Goal: Task Accomplishment & Management: Use online tool/utility

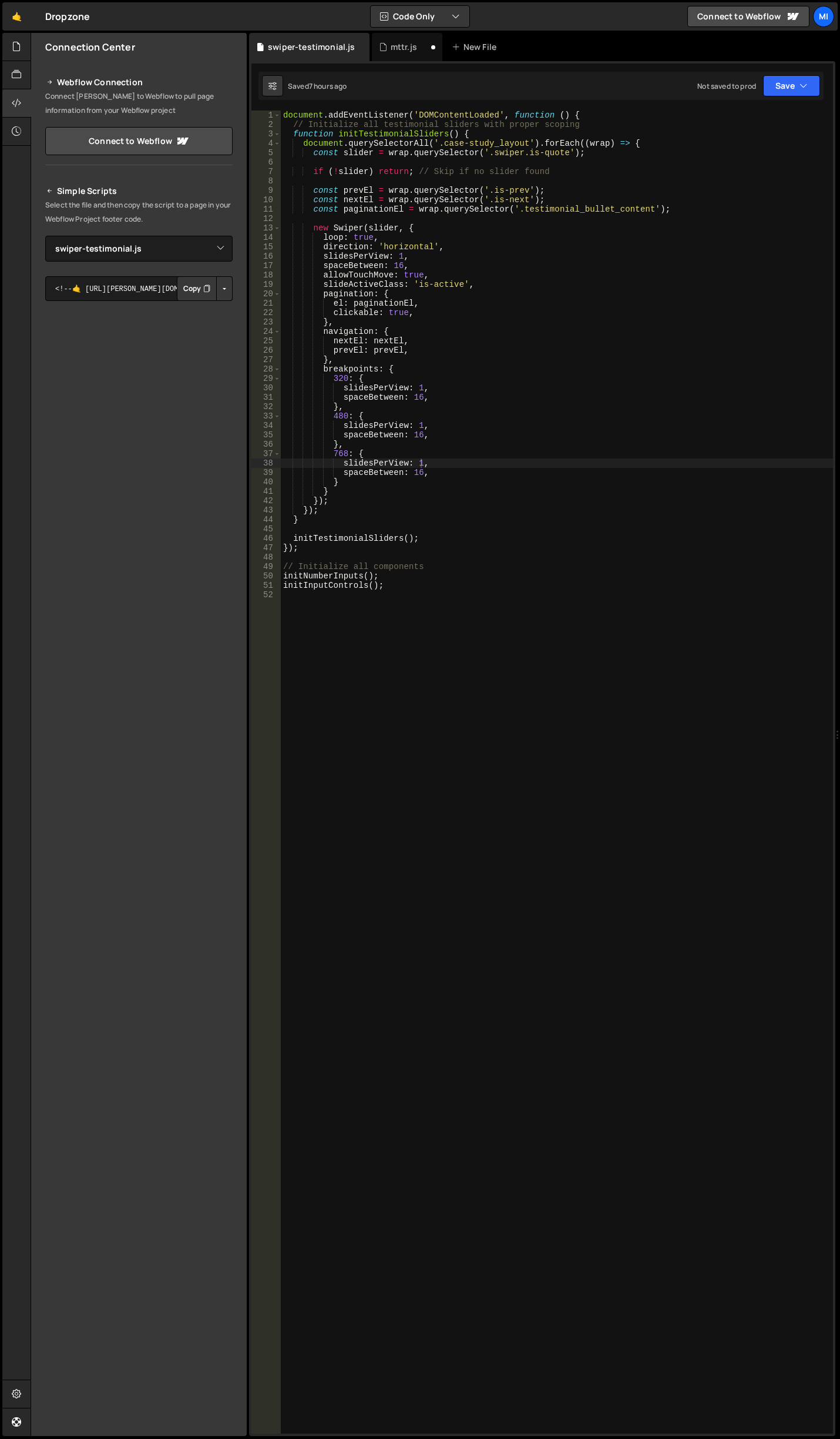
select select "45081"
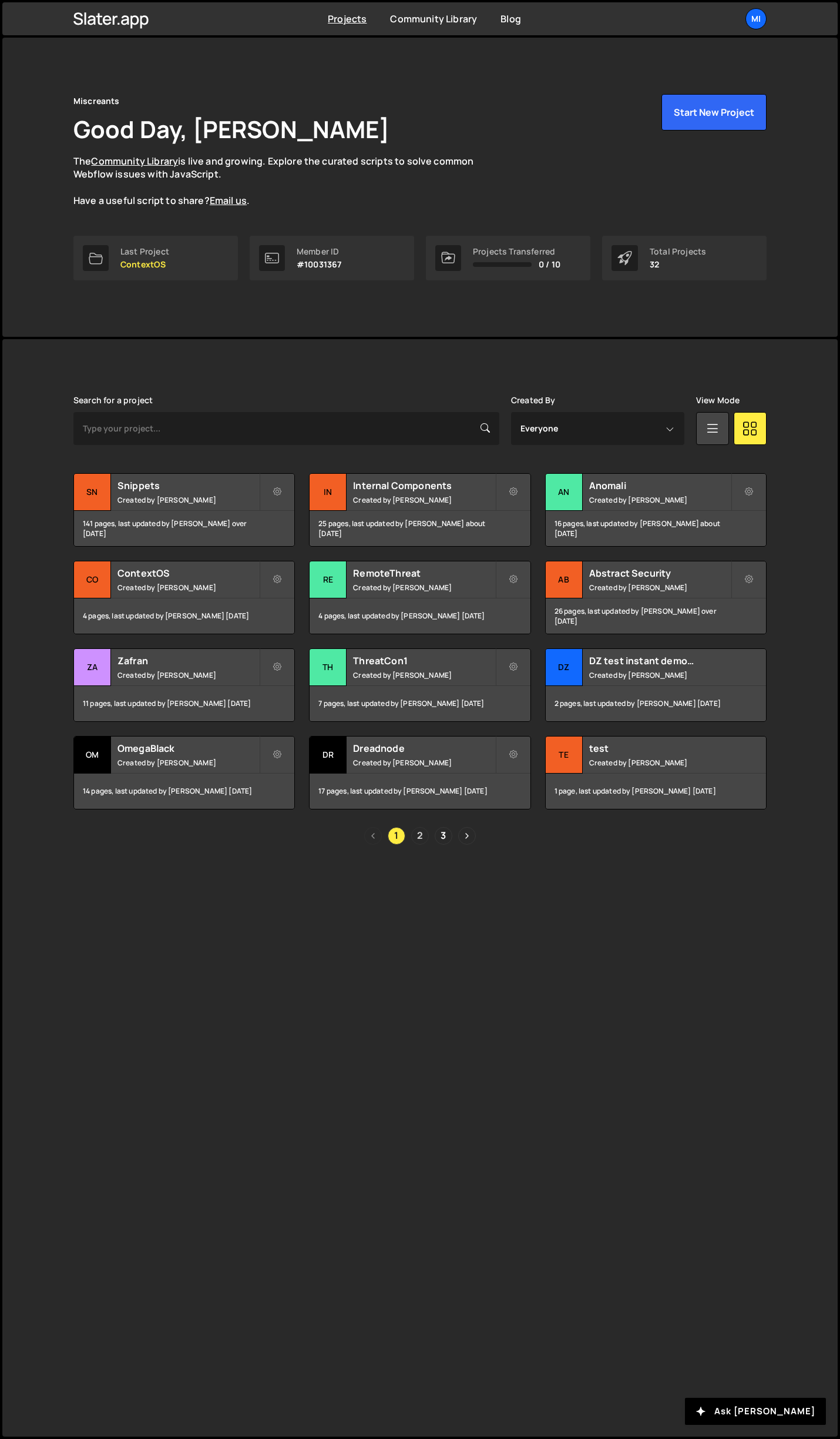
click at [417, 833] on link "2" at bounding box center [420, 835] width 17 height 17
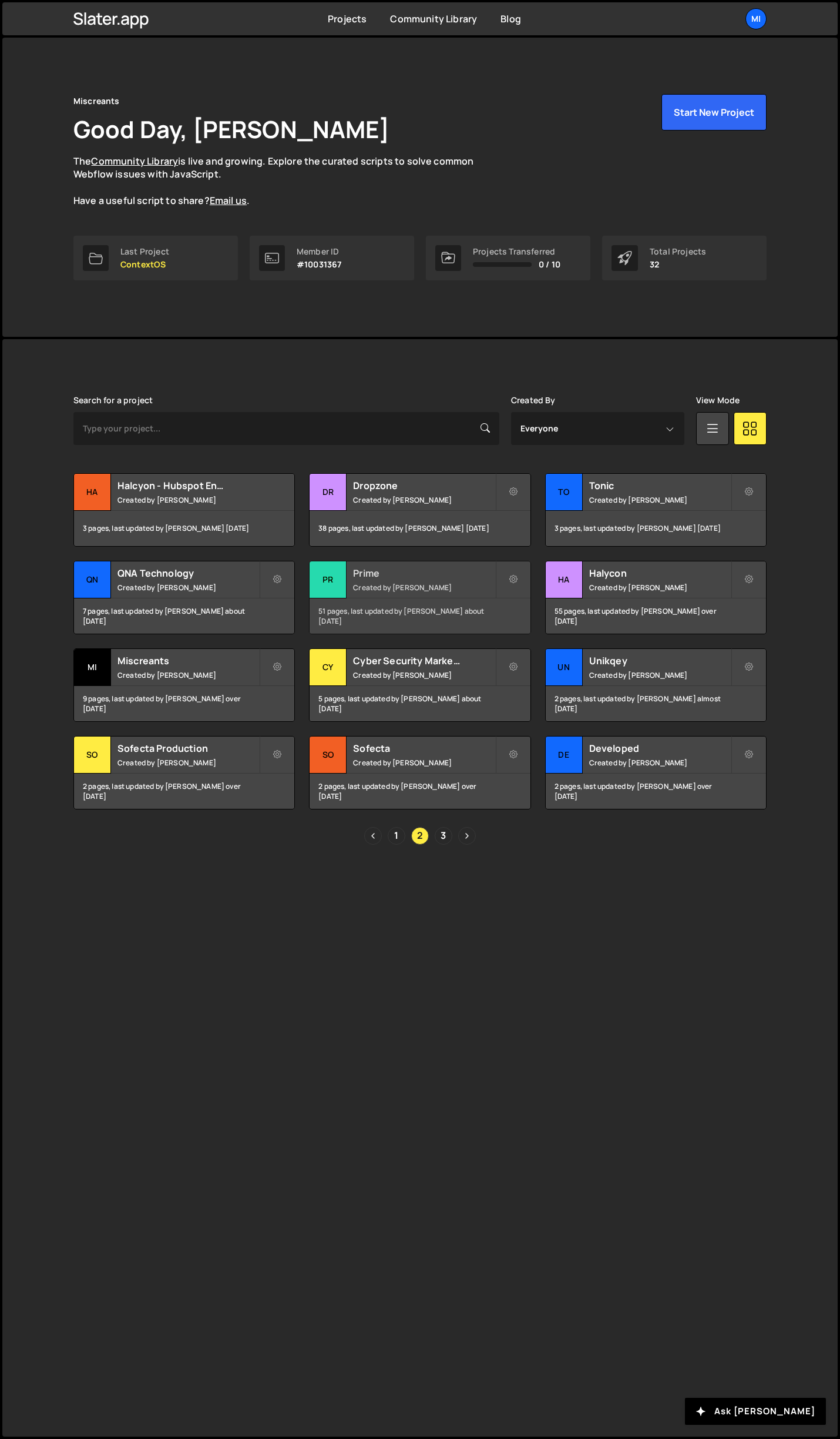
click at [447, 584] on small "Created by Jarek Kowalczyk" at bounding box center [424, 587] width 141 height 10
click at [454, 577] on h2 "Prime" at bounding box center [424, 573] width 141 height 13
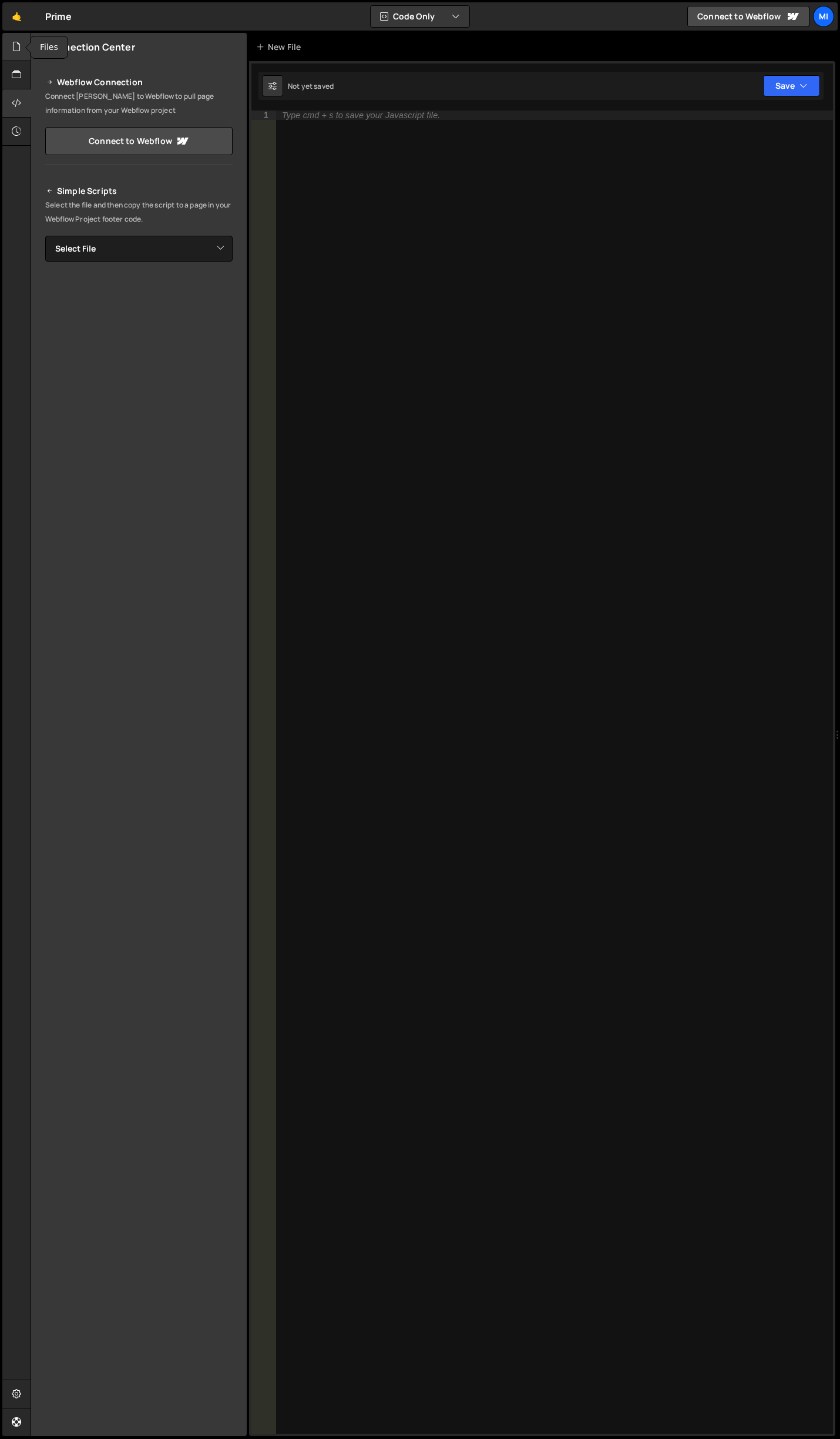
click at [14, 46] on icon at bounding box center [16, 47] width 10 height 13
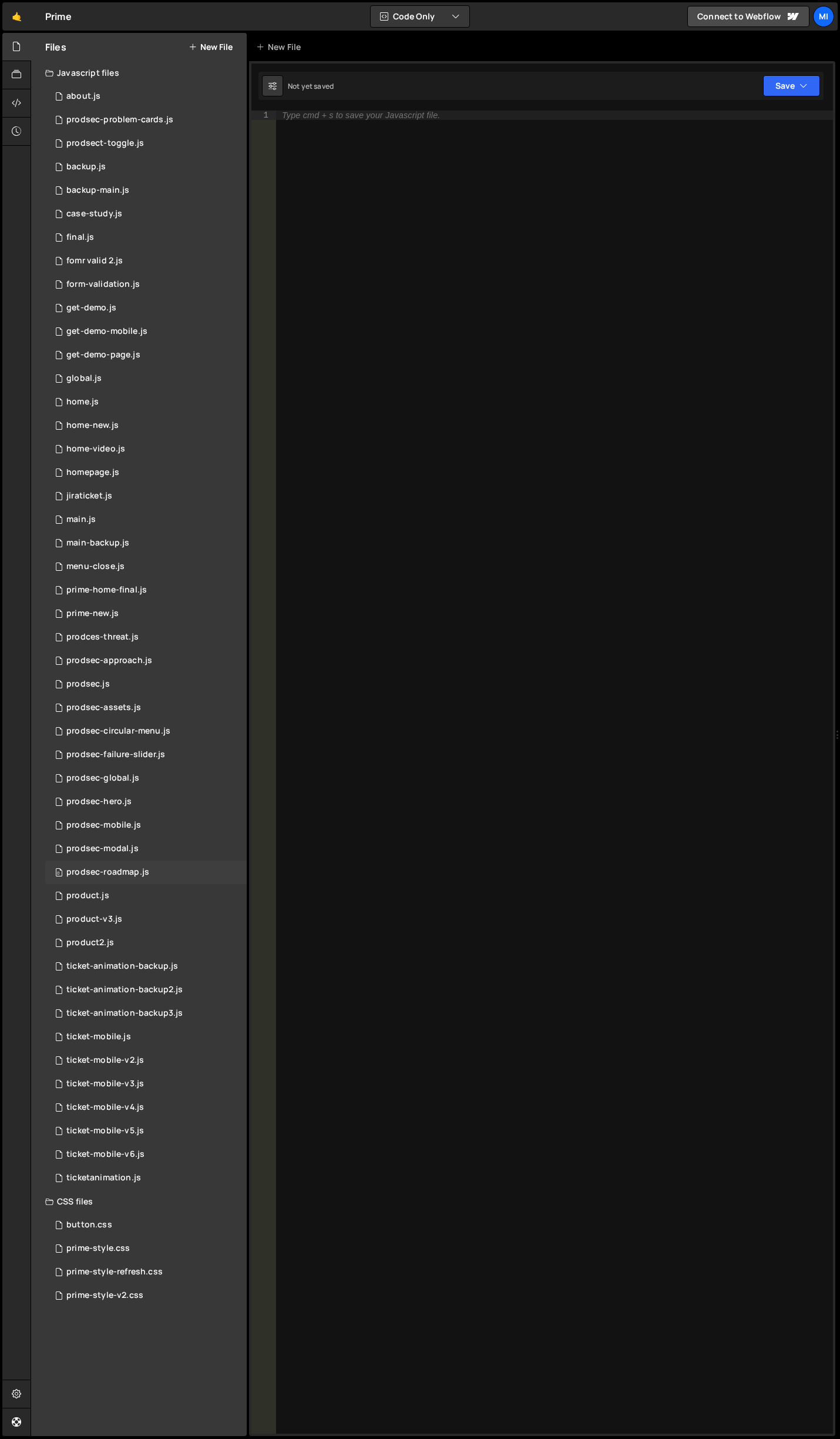
click at [165, 872] on div "0 prodsec-roadmap.js 0" at bounding box center [146, 872] width 201 height 23
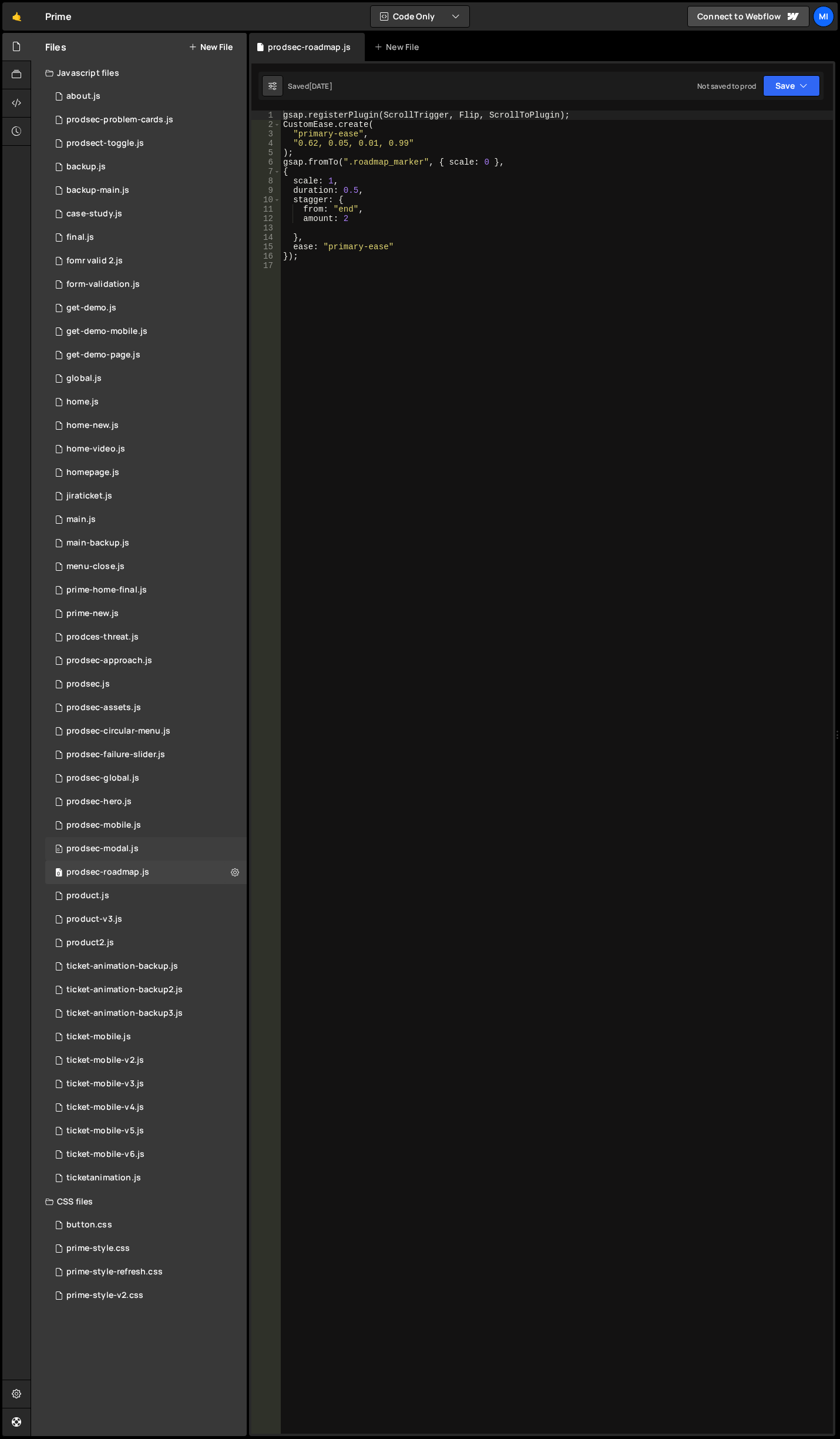
click at [166, 853] on div "0 prodsec-modal.js 0" at bounding box center [146, 849] width 201 height 23
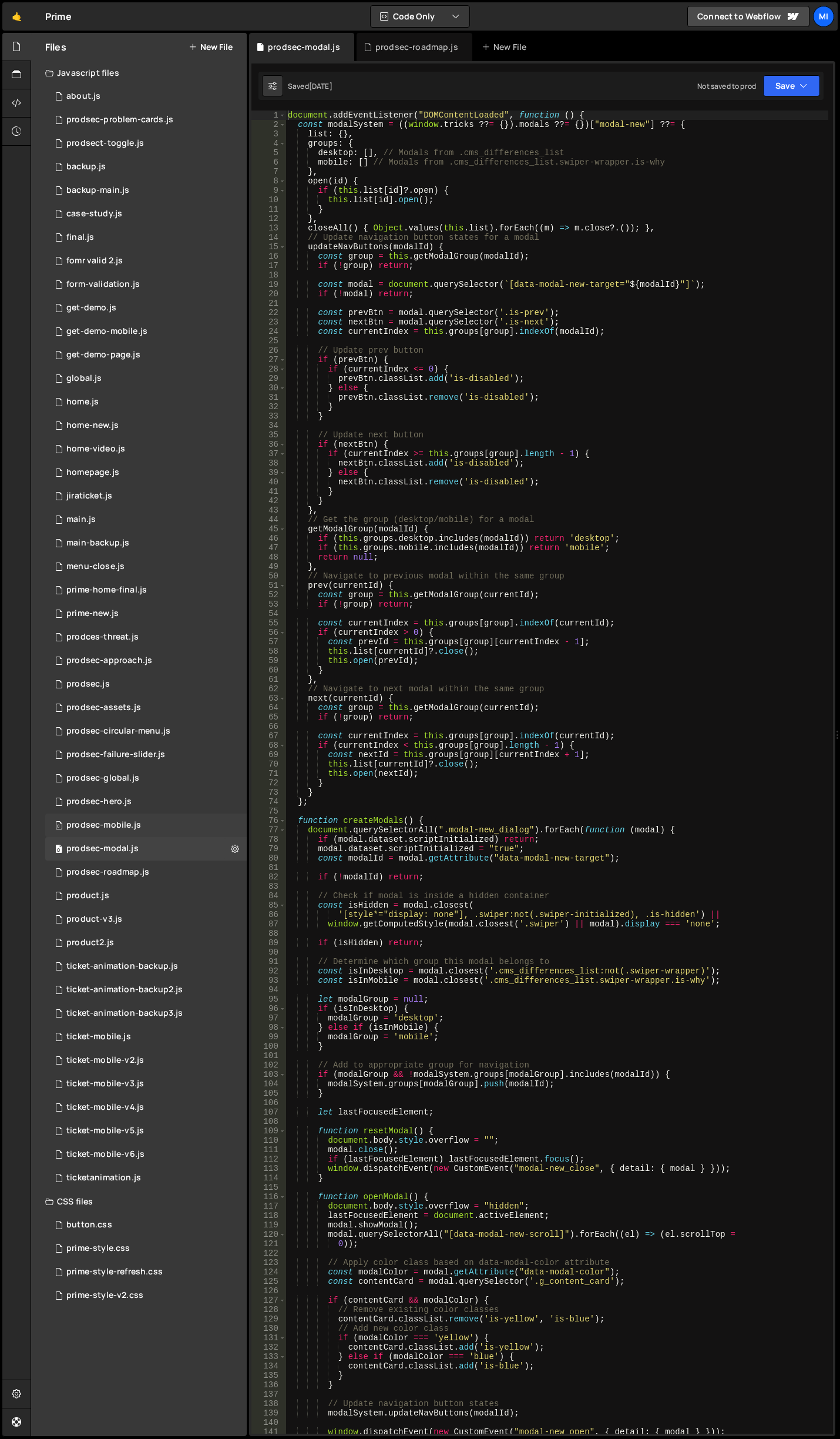
click at [157, 816] on div "0 prodsec-mobile.js 0" at bounding box center [146, 825] width 201 height 23
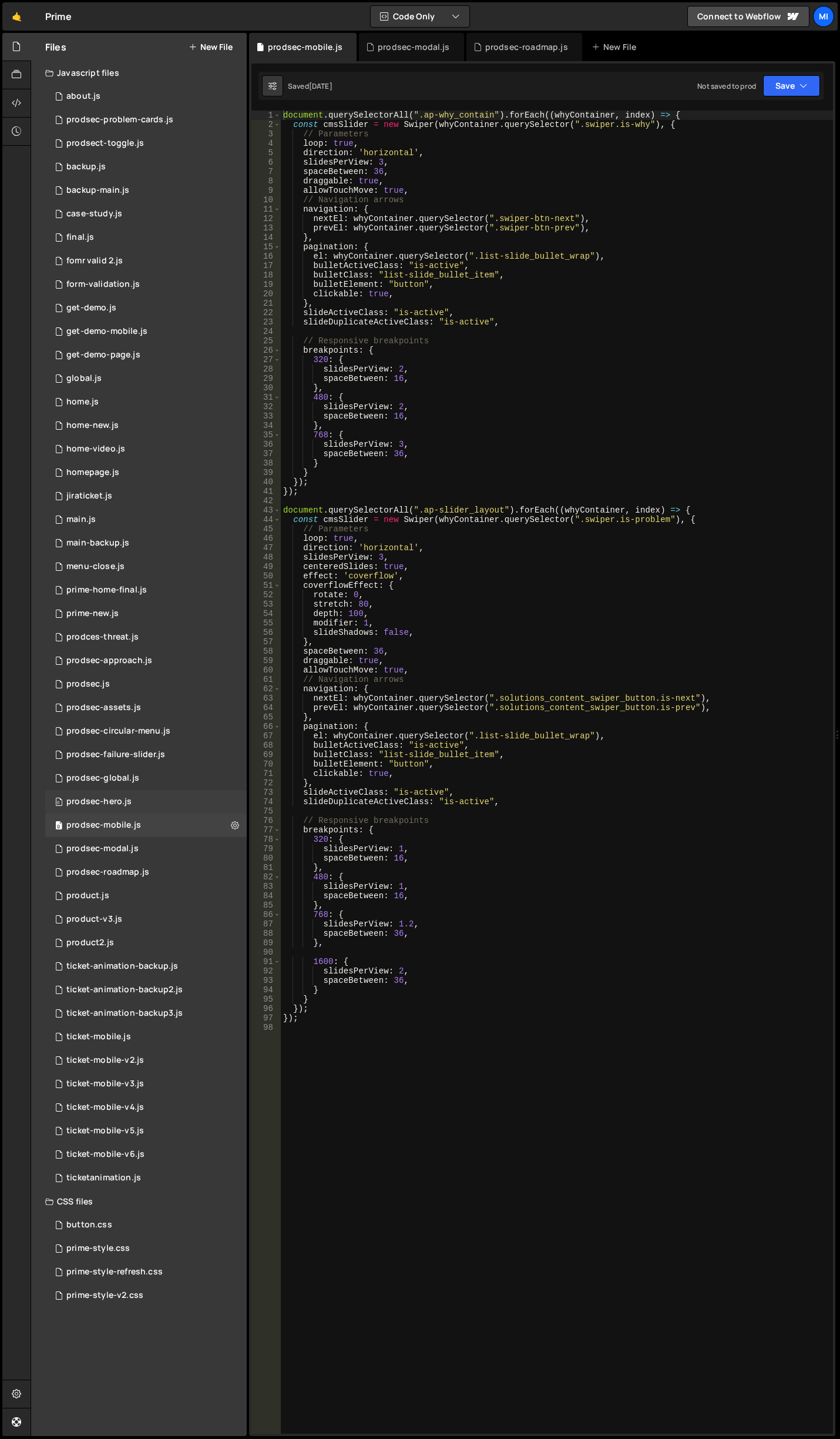
click at [158, 806] on div "0 prodsec-hero.js 0" at bounding box center [146, 802] width 201 height 23
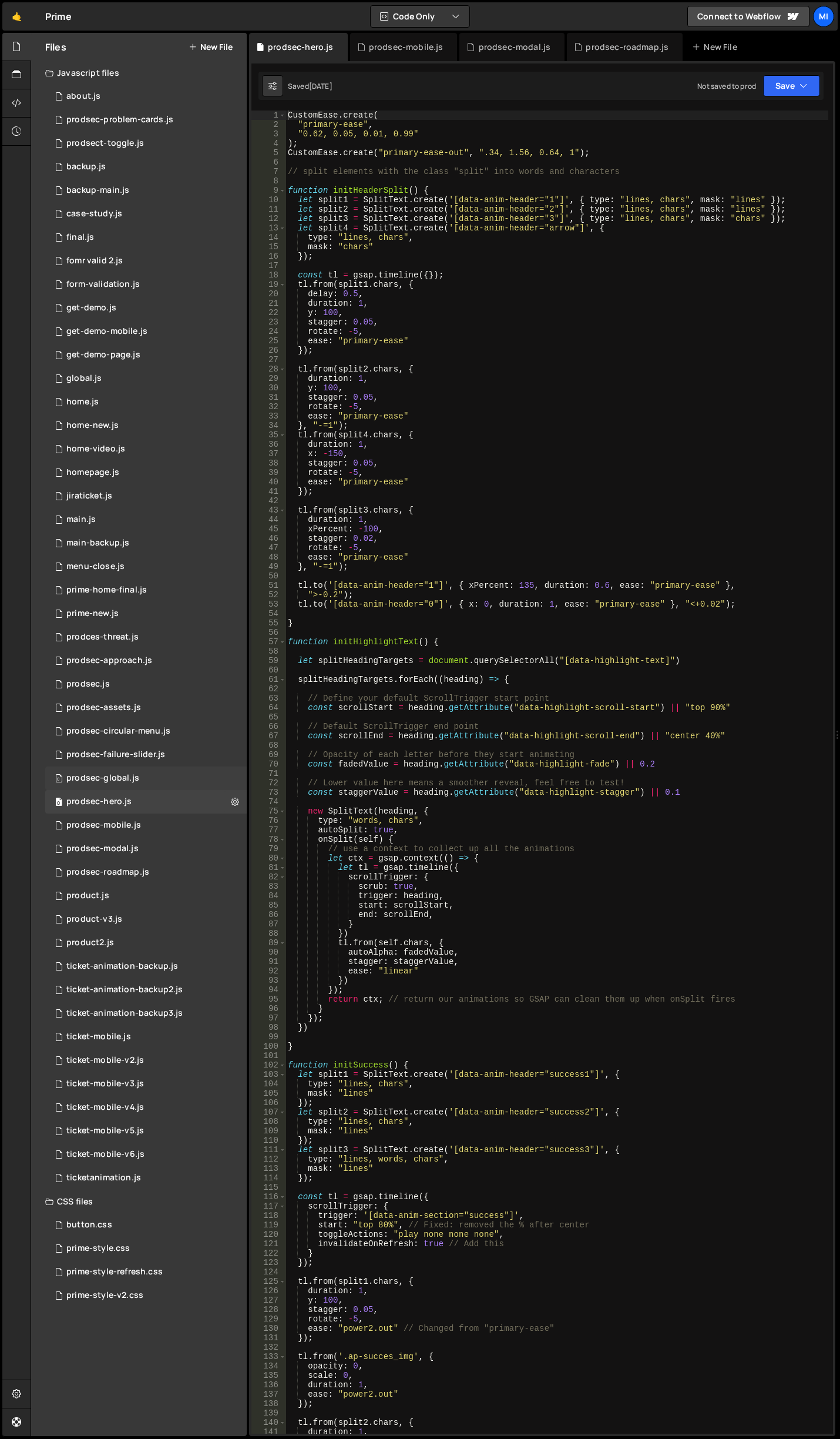
click at [157, 785] on div "0 prodsec-global.js 0" at bounding box center [146, 778] width 201 height 23
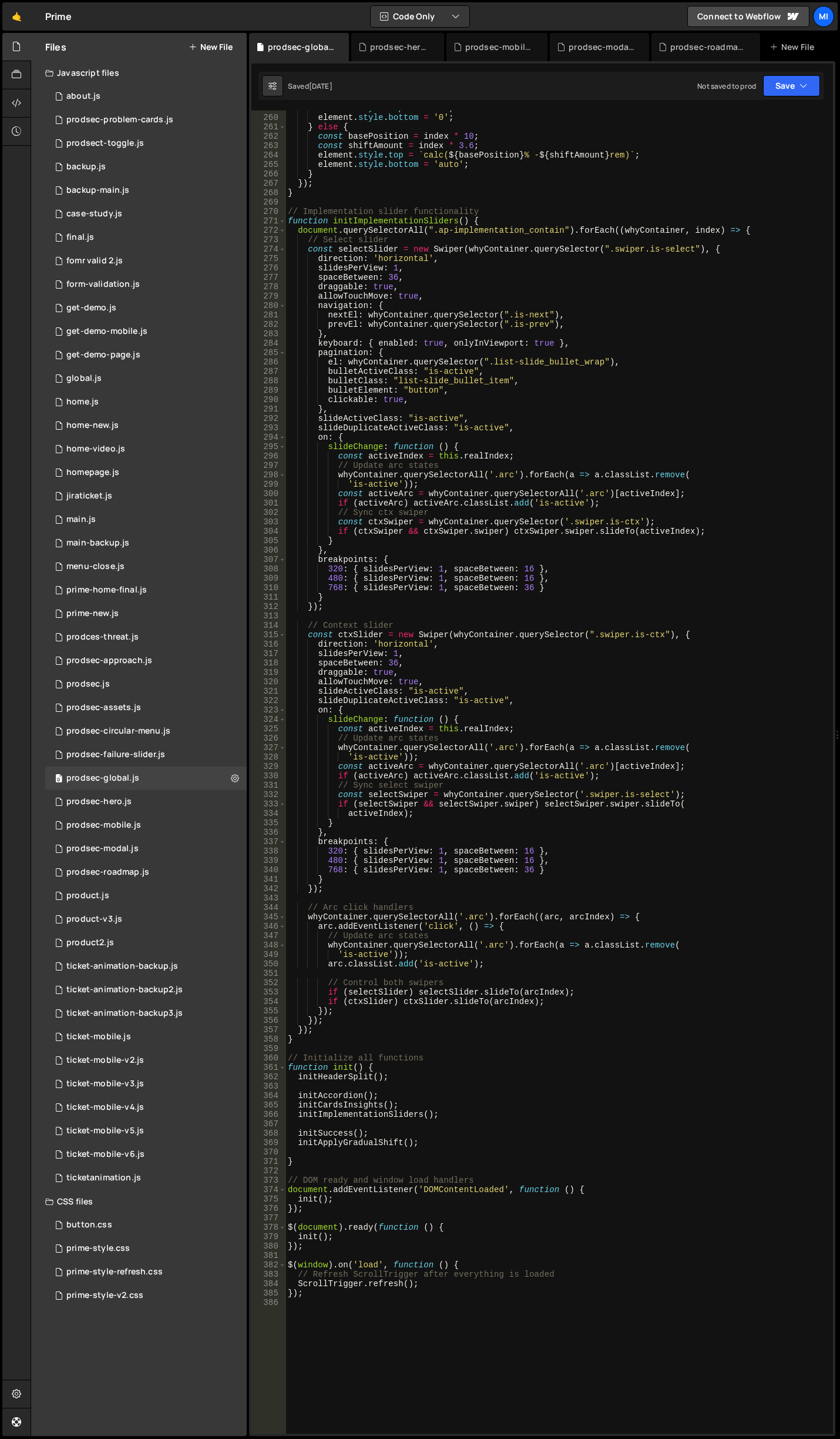
scroll to position [2398, 0]
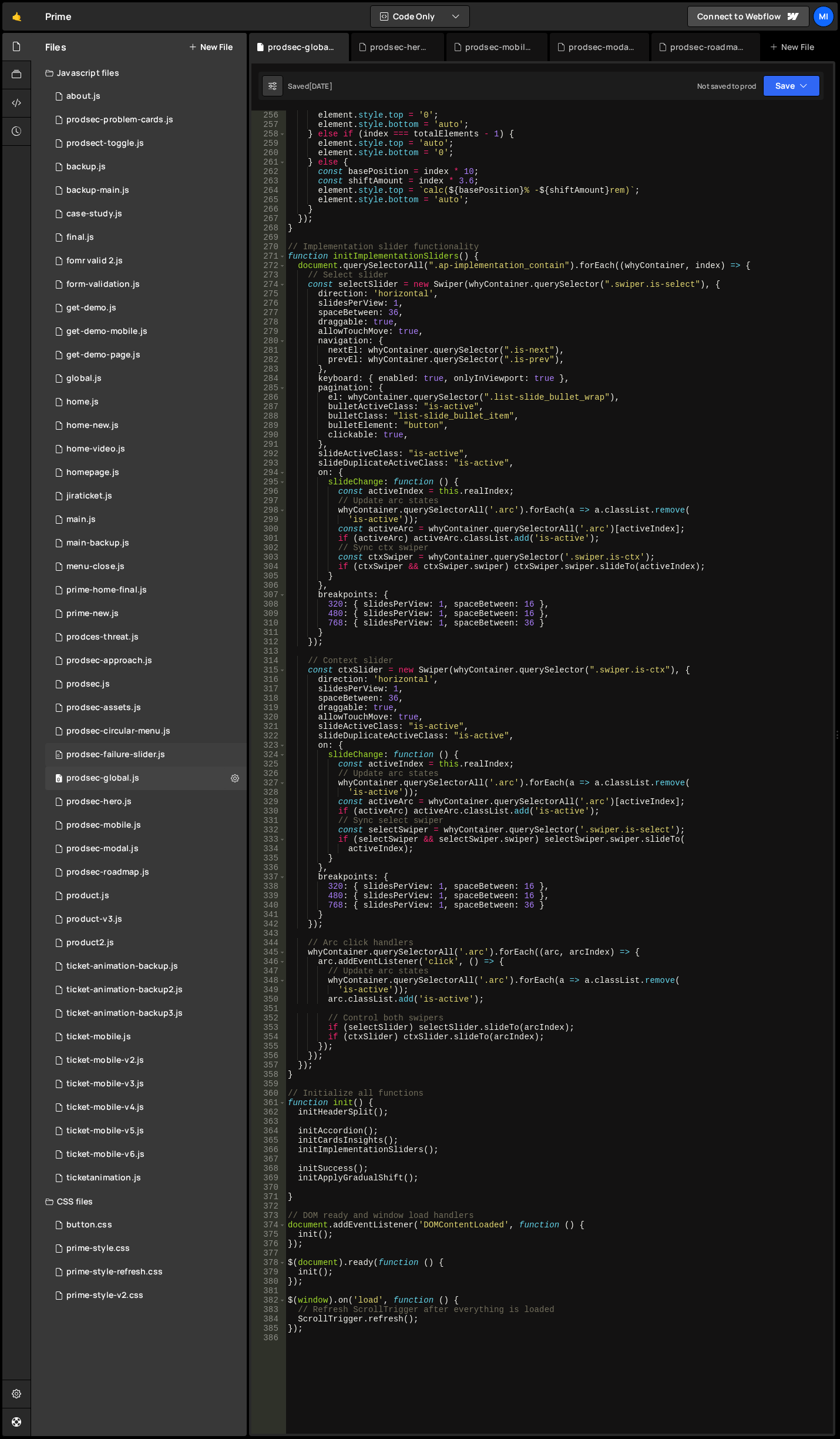
click at [189, 754] on div "0 prodsec-failure-slider.js 0" at bounding box center [146, 754] width 201 height 23
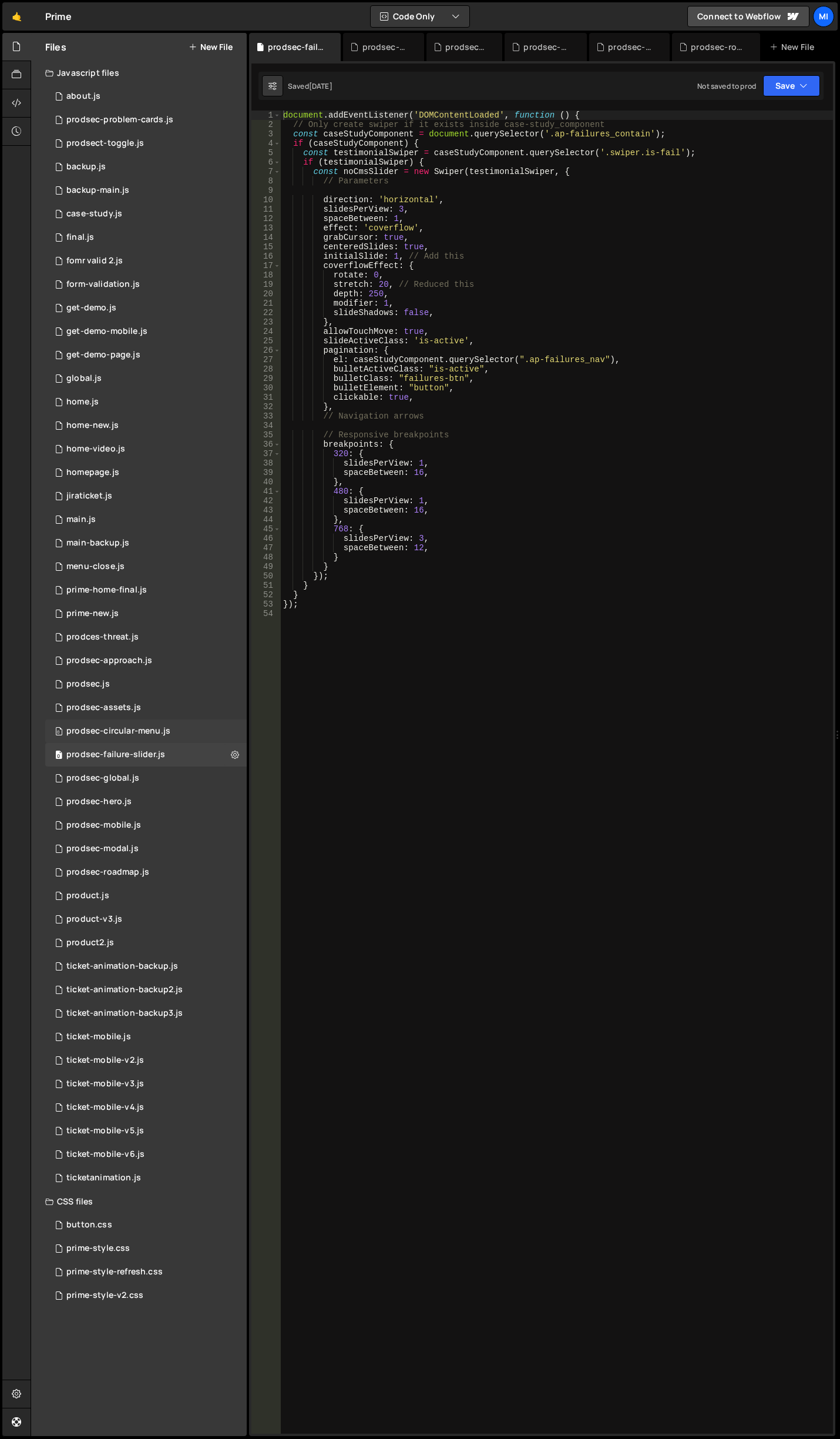
click at [189, 730] on div "0 prodsec-circular-menu.js 0" at bounding box center [146, 731] width 201 height 23
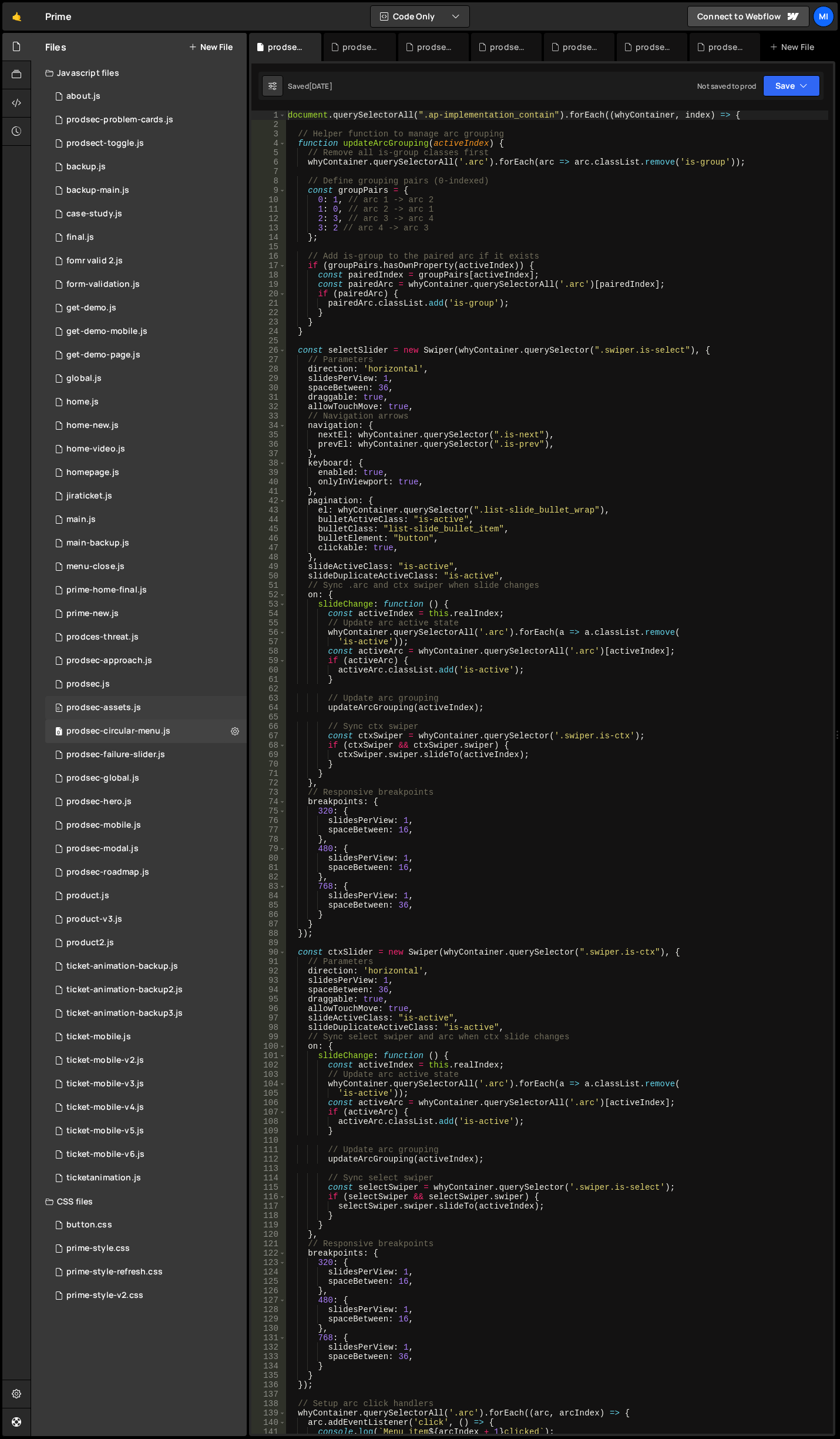
click at [186, 712] on div "0 prodsec-assets.js 0" at bounding box center [146, 707] width 201 height 23
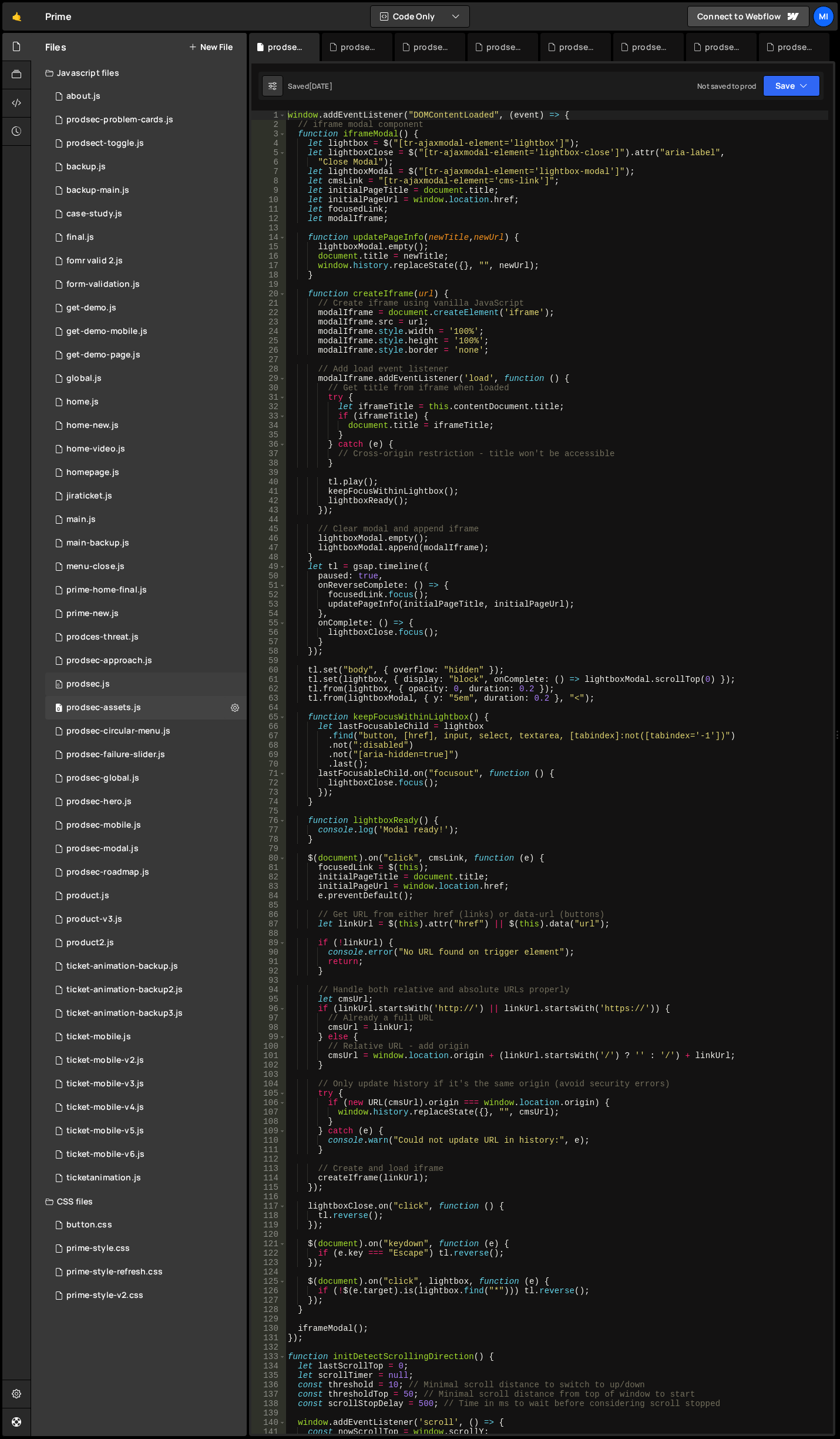
click at [176, 685] on div "0 prodsec.js 0" at bounding box center [146, 684] width 201 height 23
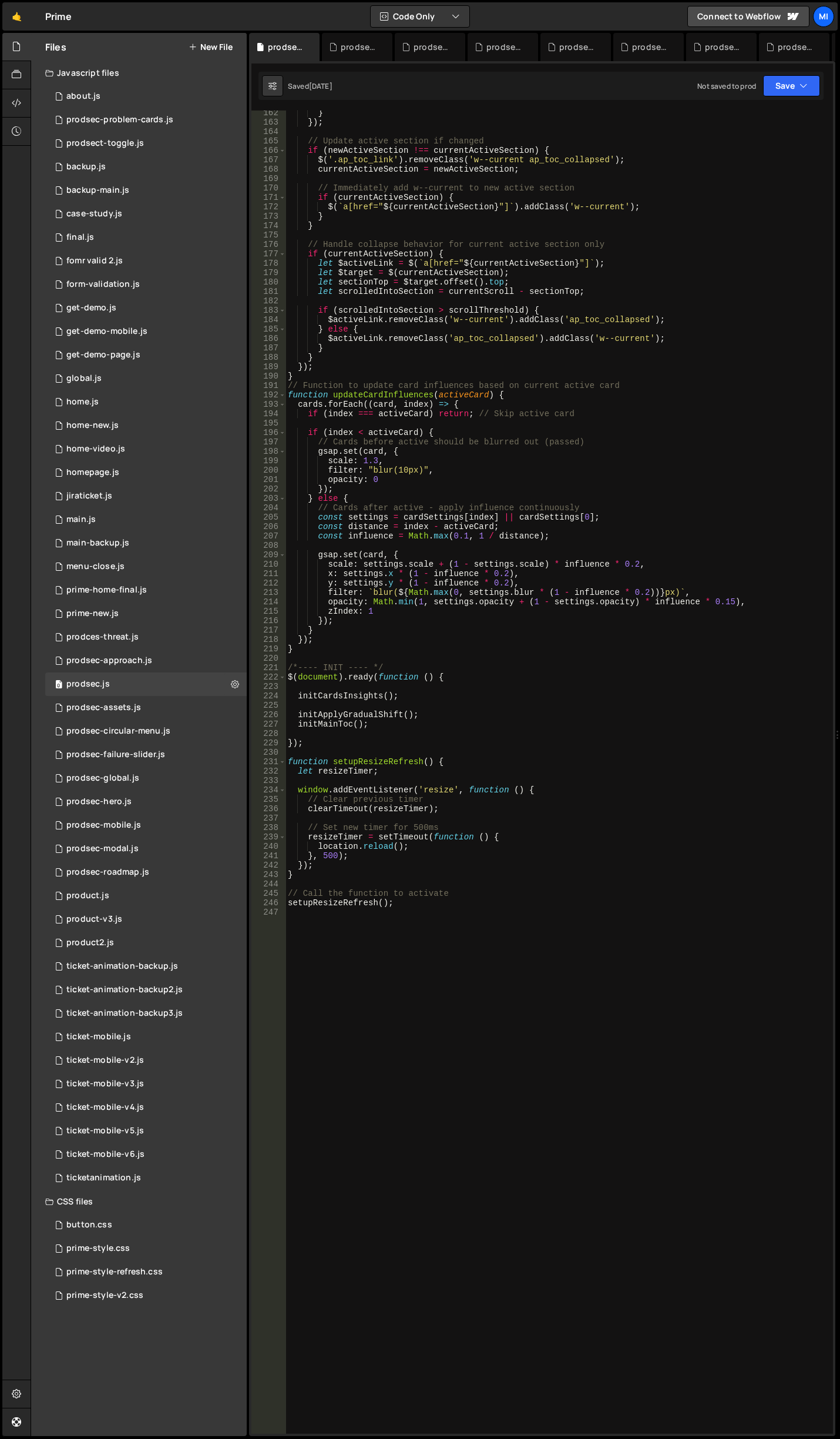
scroll to position [1657, 0]
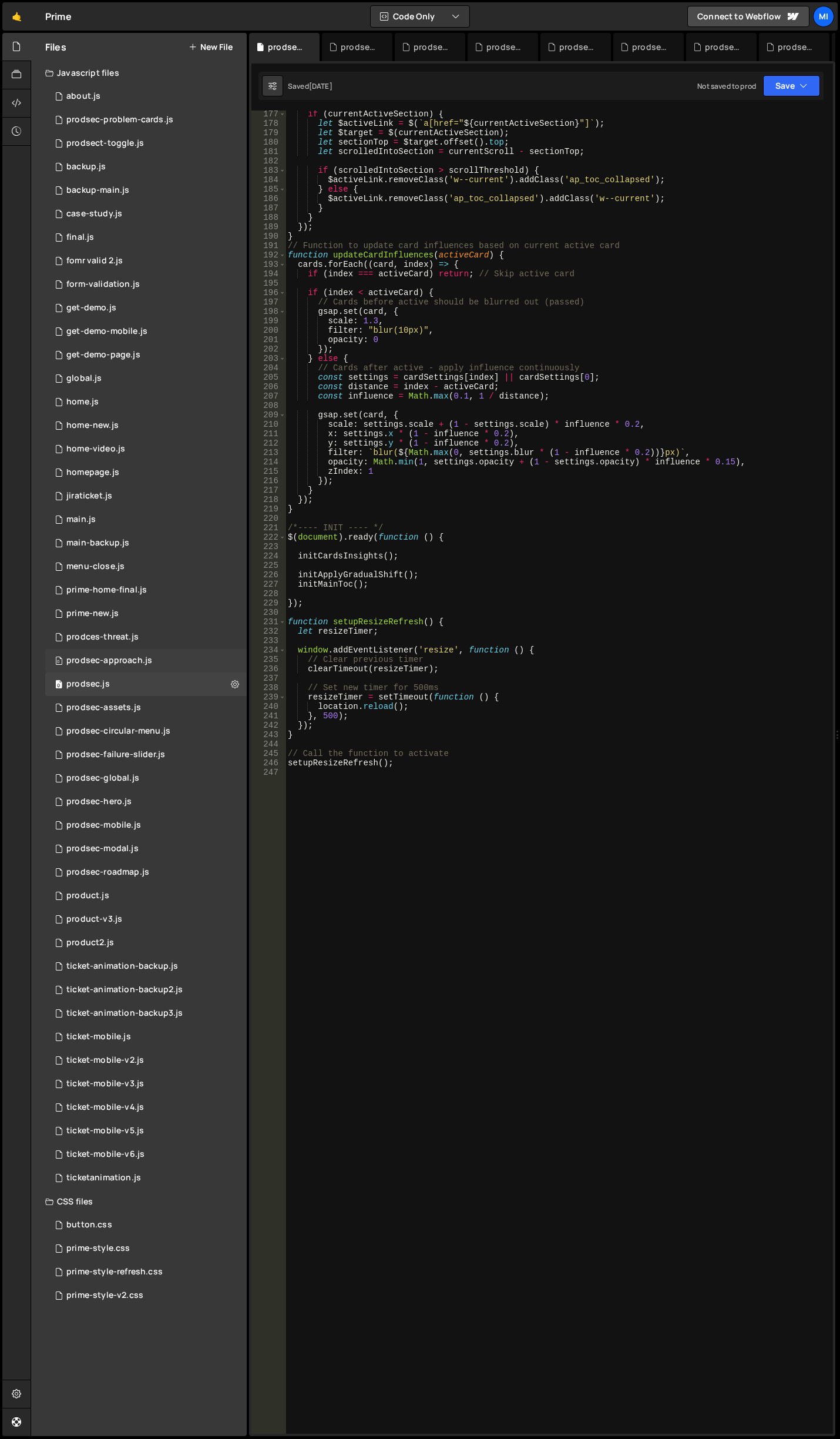
click at [170, 652] on div "0 prodsec-approach.js 0" at bounding box center [146, 661] width 201 height 23
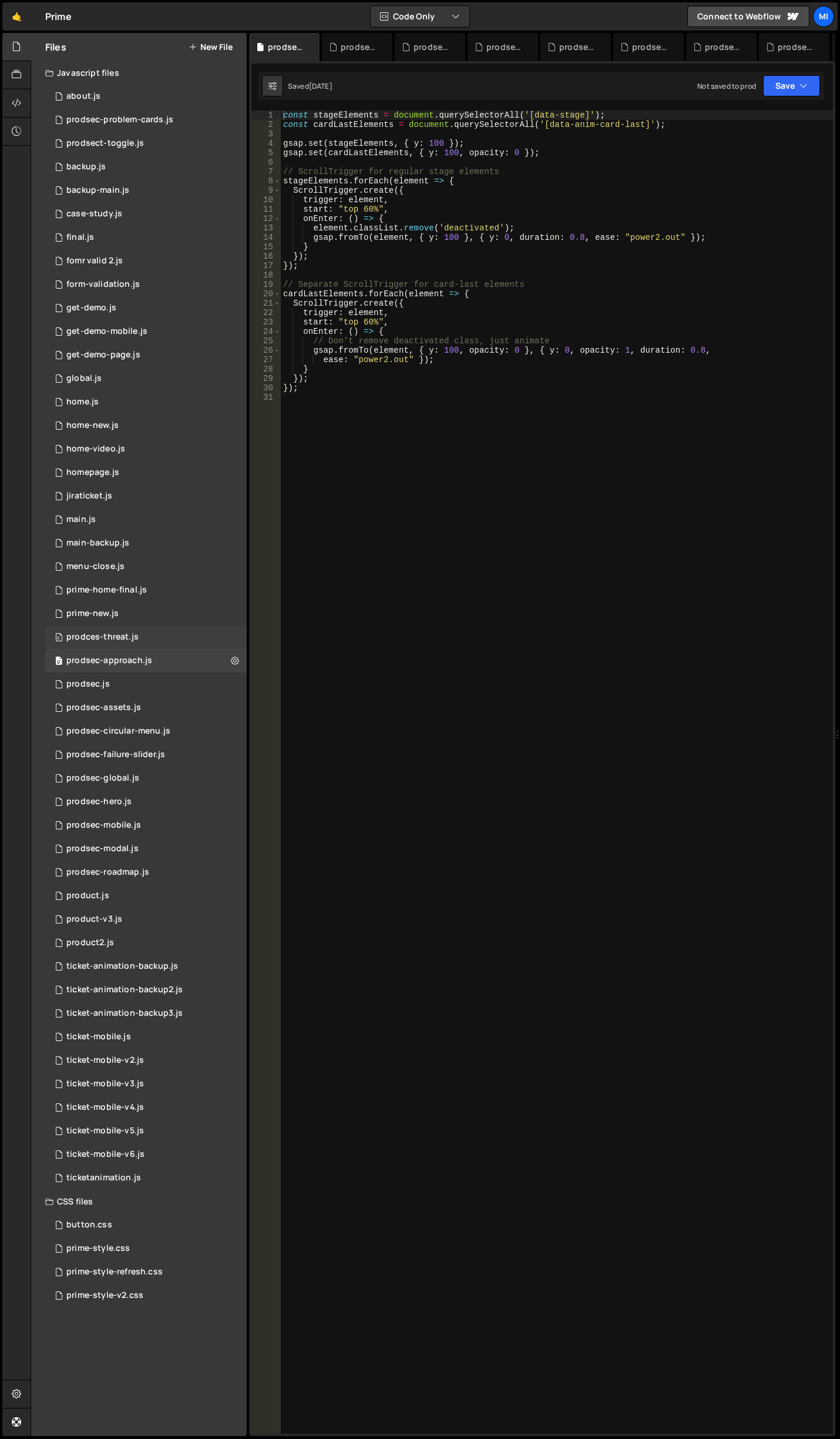
click at [175, 644] on div "0 prodces-threat.js 0" at bounding box center [146, 637] width 201 height 23
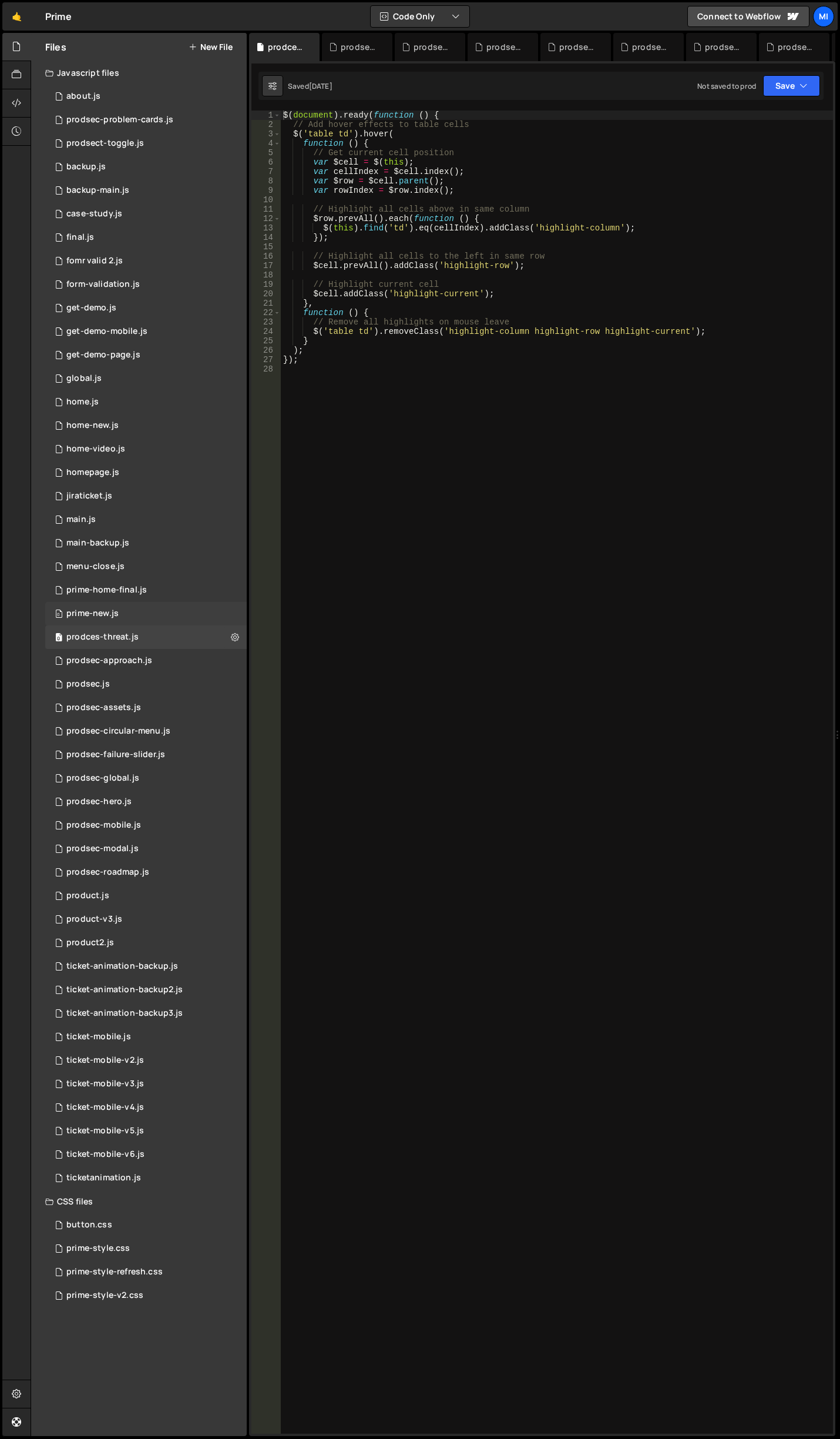
click at [162, 617] on div "0 prime-new.js 0" at bounding box center [146, 614] width 201 height 23
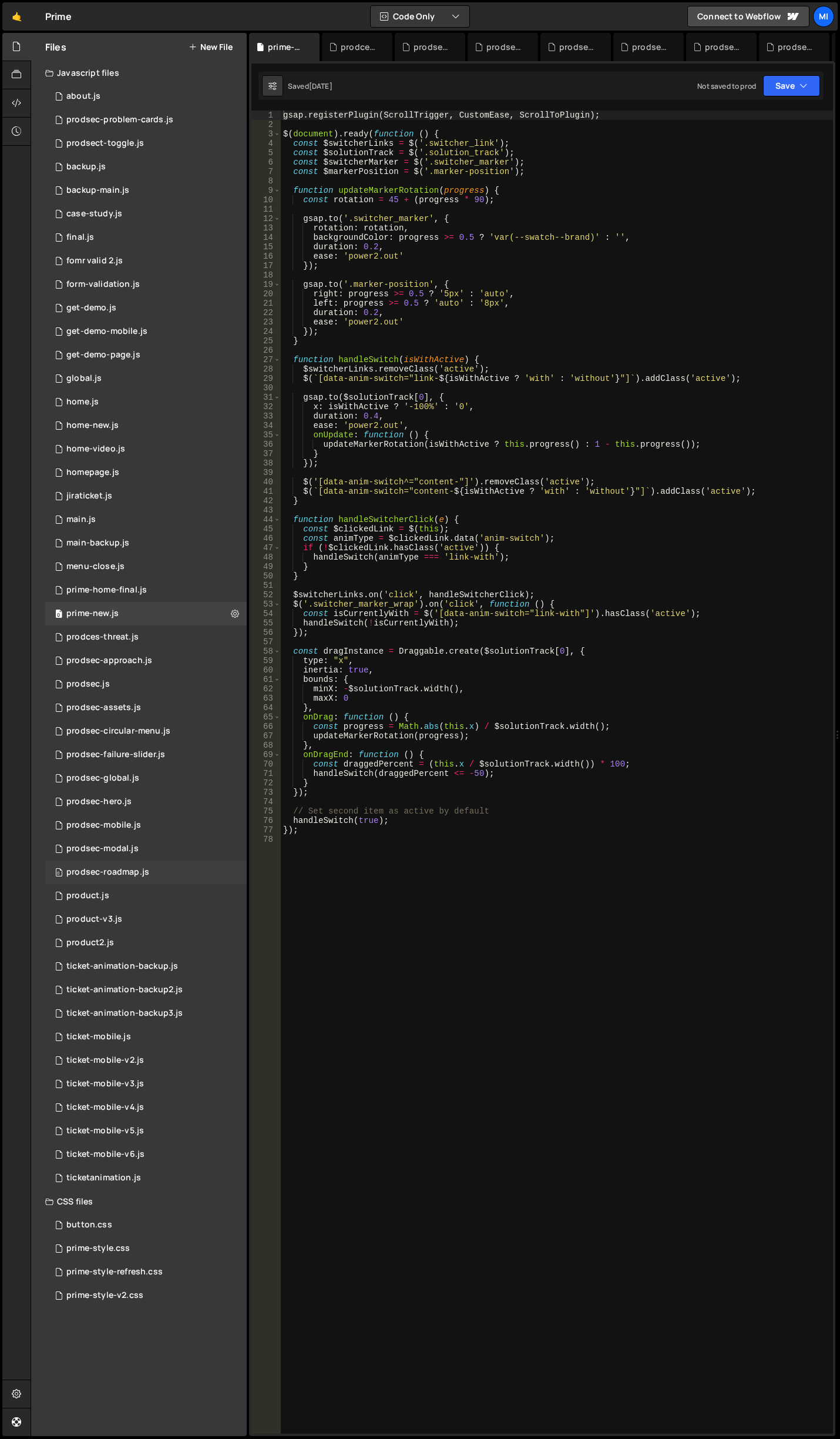
click at [173, 873] on div "0 prodsec-roadmap.js 0" at bounding box center [146, 872] width 201 height 23
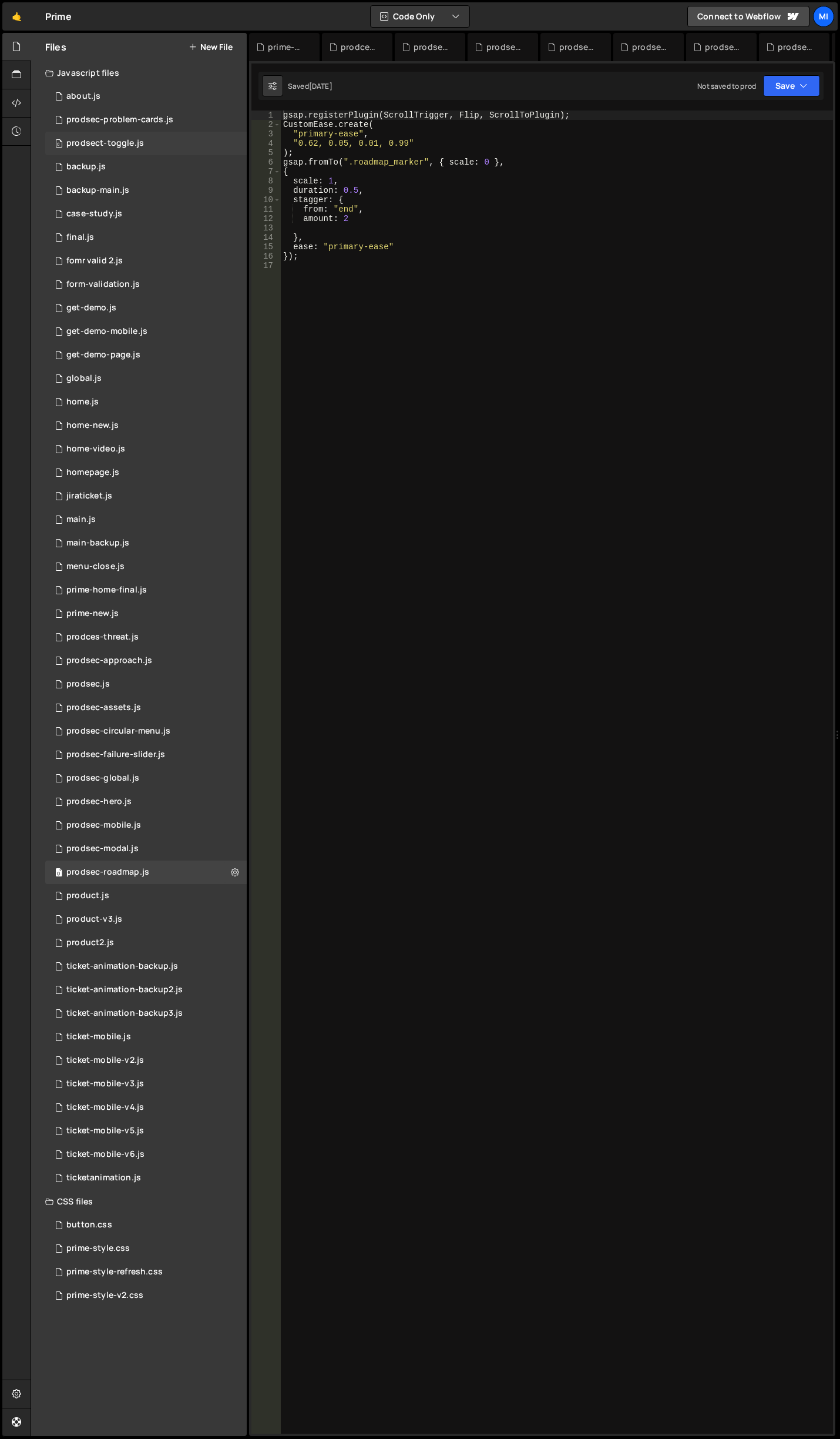
click at [125, 152] on div "0 prodsect-toggle.js 0" at bounding box center [146, 143] width 201 height 23
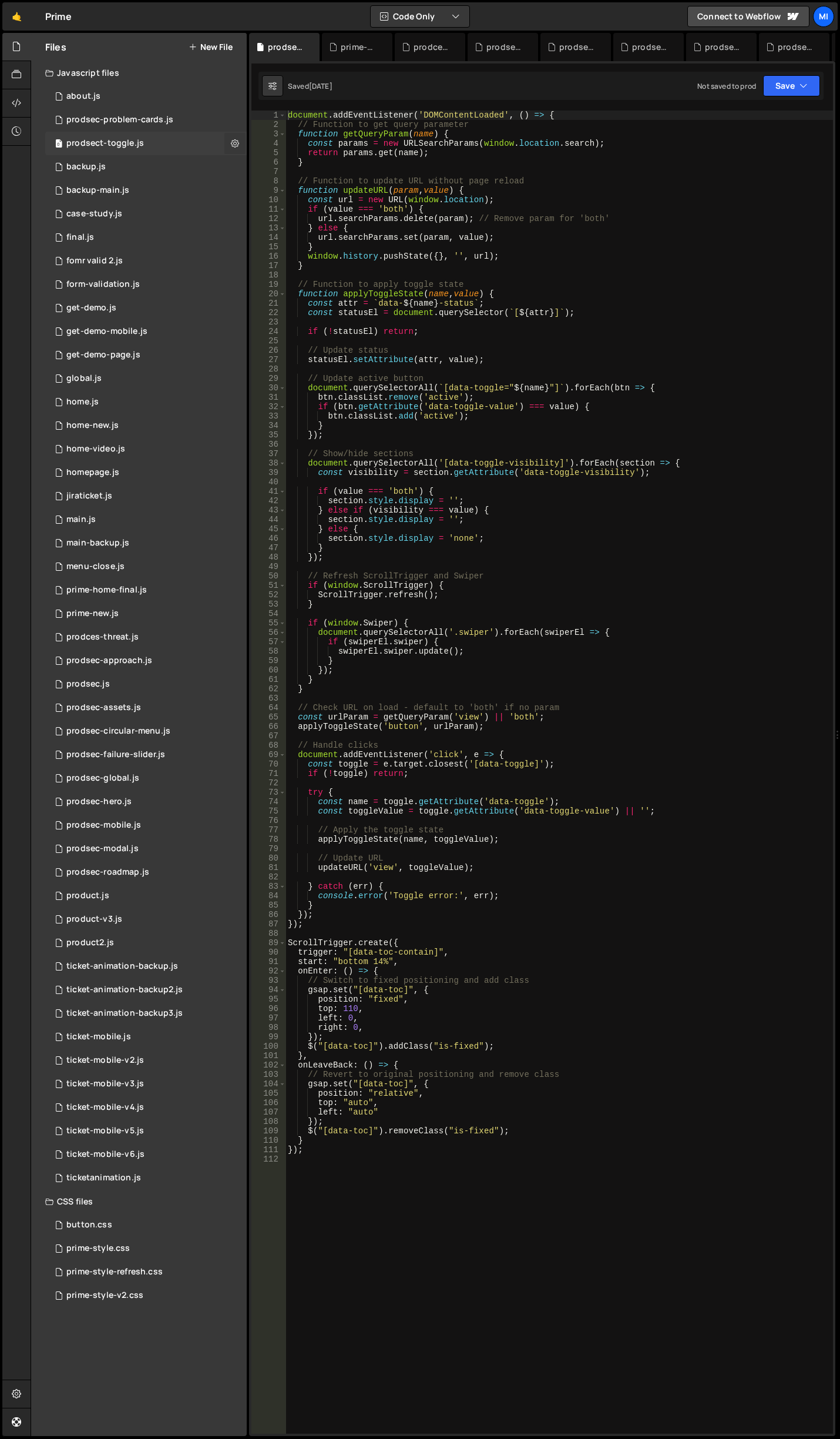
click at [237, 141] on icon at bounding box center [235, 143] width 8 height 11
click at [317, 168] on button "Edit File Settings" at bounding box center [307, 168] width 115 height 23
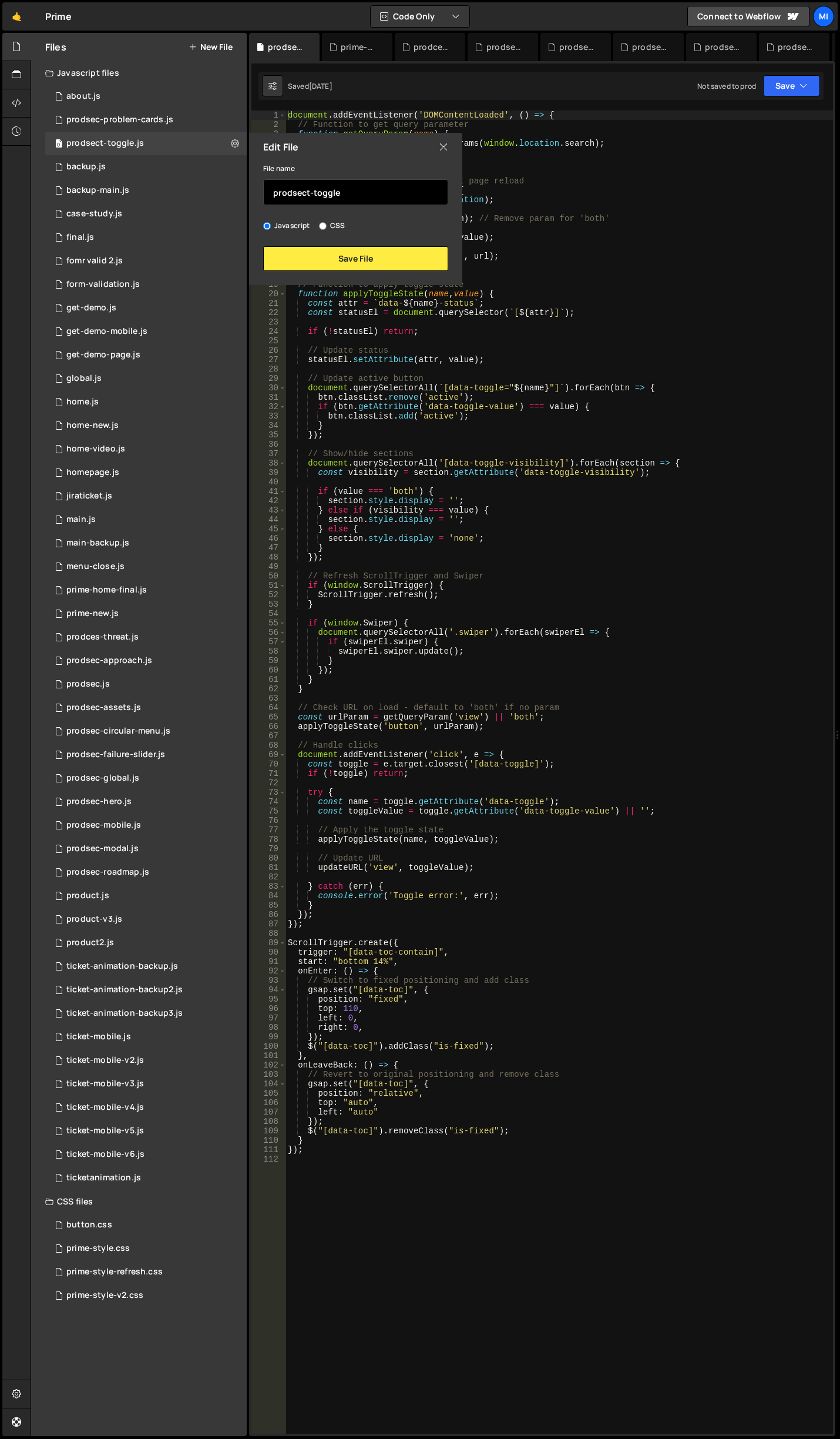
click at [310, 192] on input "prodsect-toggle" at bounding box center [356, 192] width 185 height 26
type input "prodsec-toggle"
click at [402, 253] on button "Save File" at bounding box center [356, 258] width 185 height 25
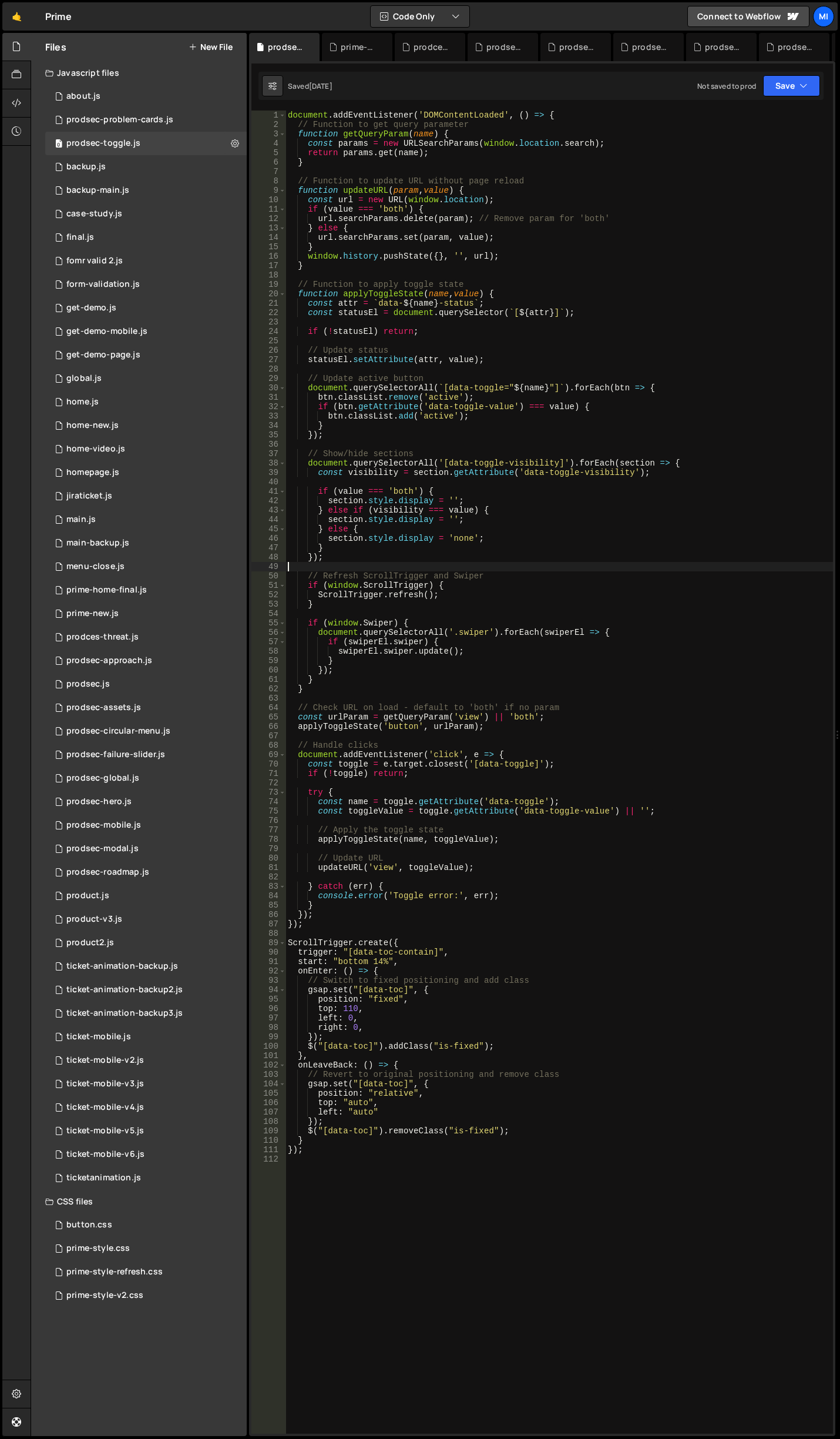
click at [582, 562] on div "document . addEventListener ( 'DOMContentLoaded' , ( ) => { // Function to get …" at bounding box center [559, 782] width 548 height 1342
